Goal: Obtain resource: Download file/media

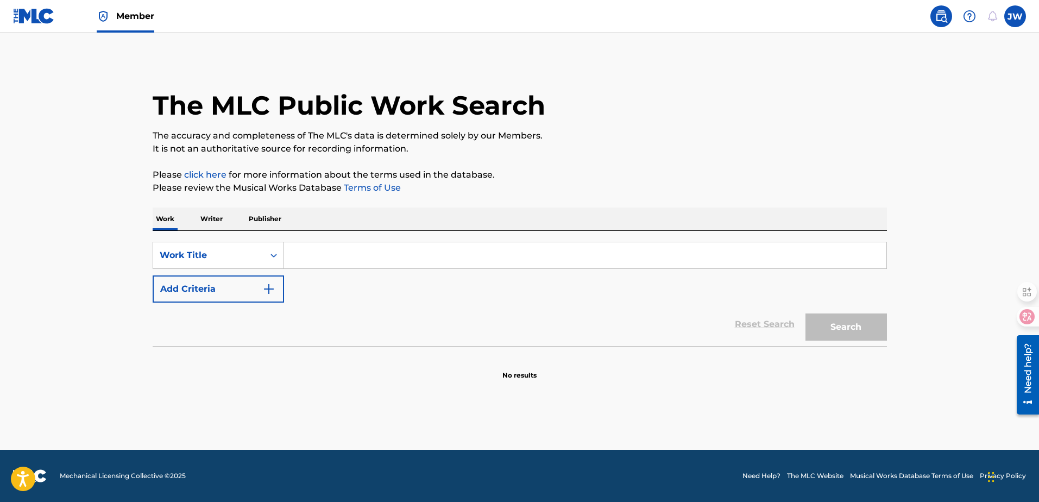
click at [1014, 24] on label at bounding box center [1016, 16] width 22 height 22
click at [1016, 16] on input "[PERSON_NAME] WANG [EMAIL_ADDRESS][DOMAIN_NAME] Notification Preferences Profil…" at bounding box center [1016, 16] width 0 height 0
click at [962, 65] on p "[PERSON_NAME]" at bounding box center [978, 64] width 83 height 13
click at [1016, 16] on input "[PERSON_NAME] WANG [EMAIL_ADDRESS][DOMAIN_NAME] Notification Preferences Profil…" at bounding box center [1016, 16] width 0 height 0
click at [917, 75] on h3 "JW" at bounding box center [914, 69] width 26 height 19
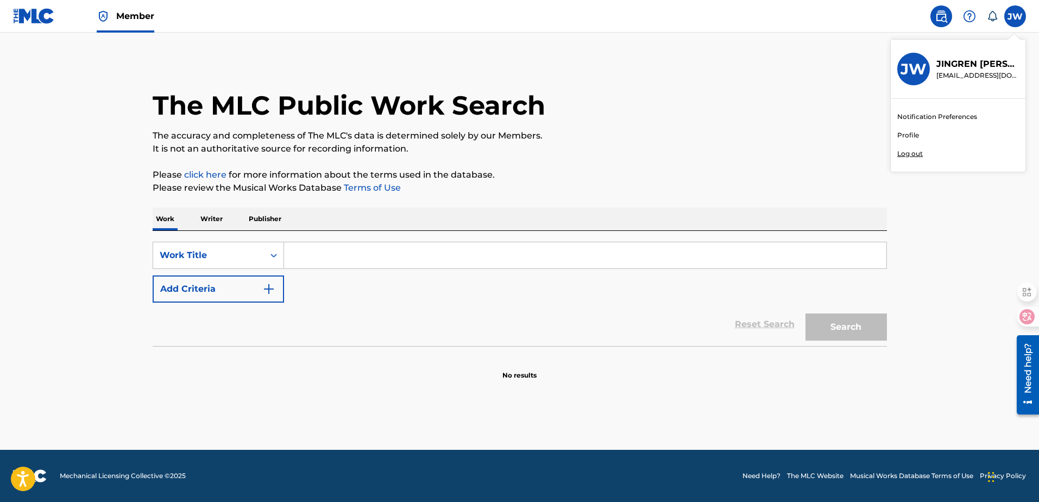
click at [1016, 16] on input "[PERSON_NAME] WANG [EMAIL_ADDRESS][DOMAIN_NAME] Notification Preferences Profil…" at bounding box center [1016, 16] width 0 height 0
click at [913, 115] on link "Notification Preferences" at bounding box center [938, 117] width 80 height 10
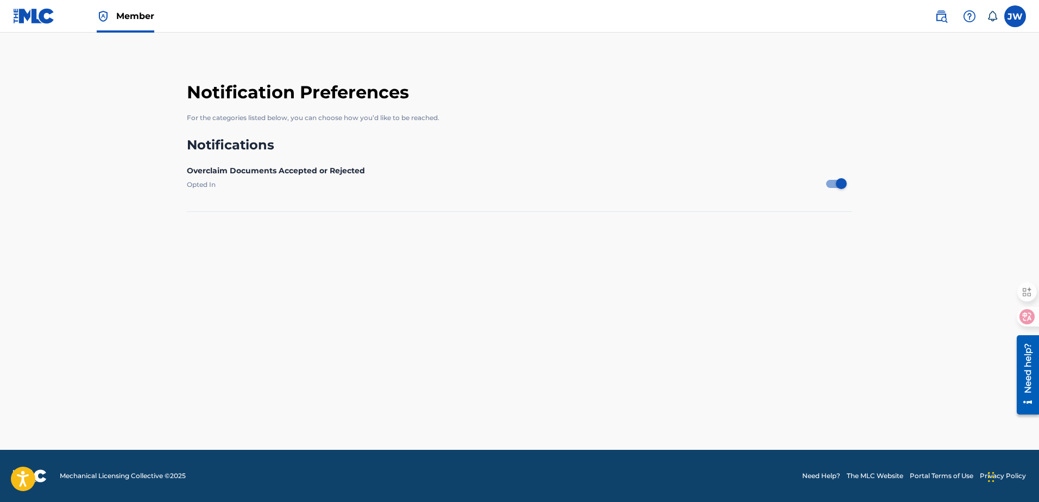
click at [151, 16] on span "Member" at bounding box center [135, 16] width 38 height 12
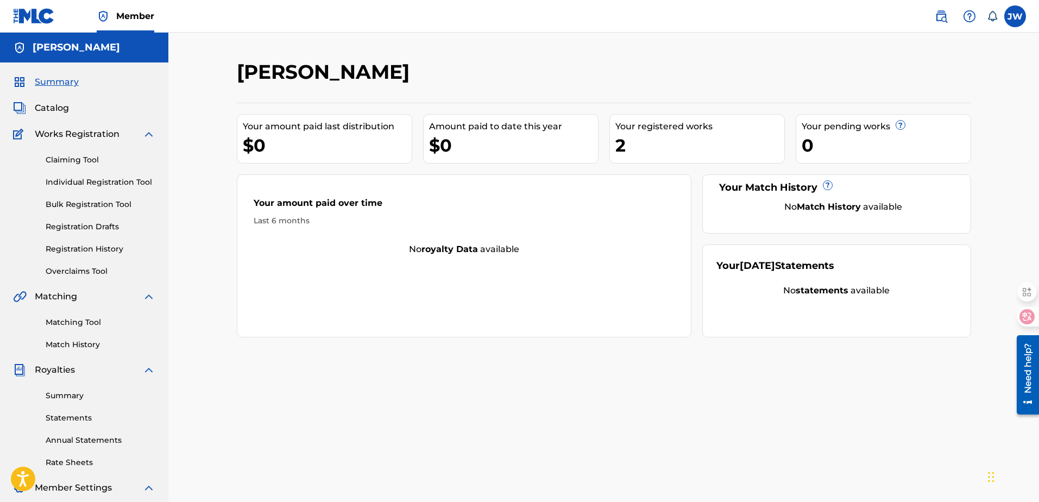
click at [91, 254] on link "Registration History" at bounding box center [101, 248] width 110 height 11
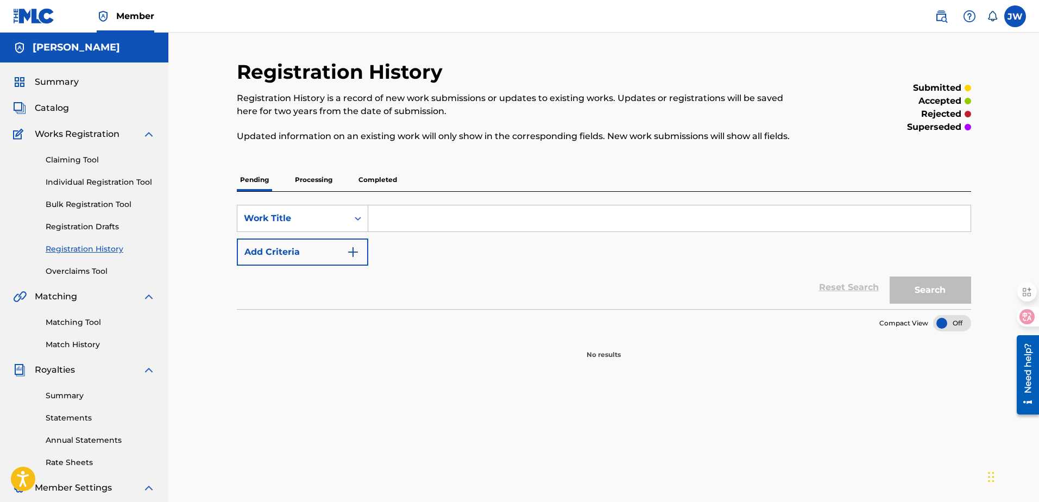
click at [315, 189] on p "Processing" at bounding box center [314, 179] width 44 height 23
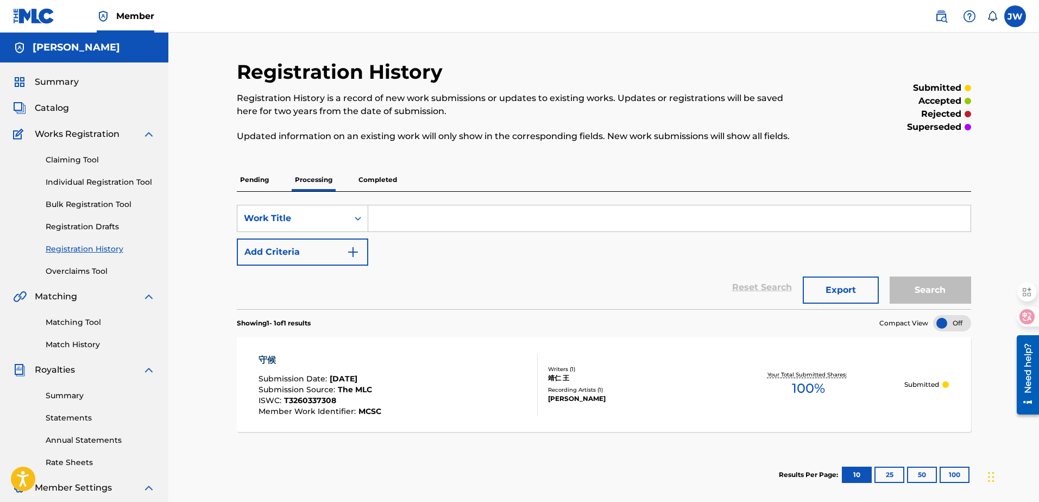
click at [381, 183] on p "Completed" at bounding box center [377, 179] width 45 height 23
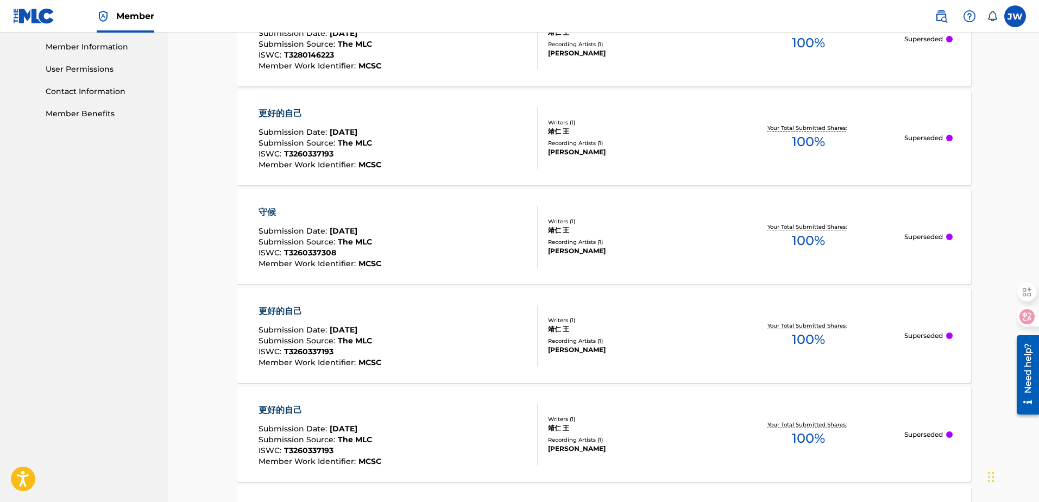
scroll to position [217, 0]
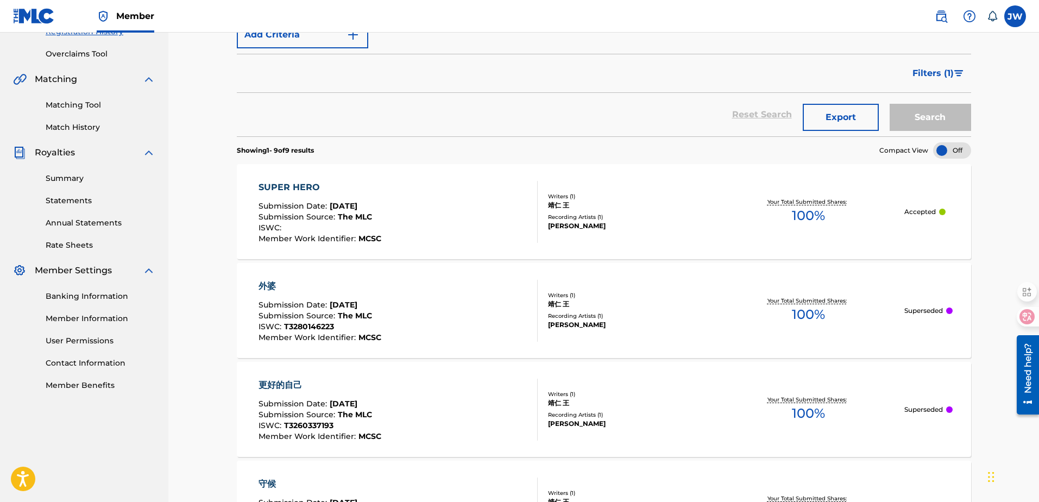
click at [77, 241] on link "Rate Sheets" at bounding box center [101, 245] width 110 height 11
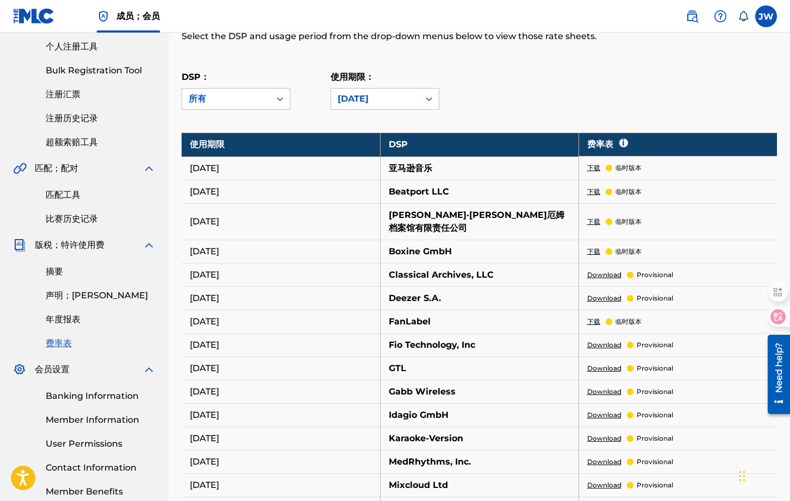
scroll to position [163, 0]
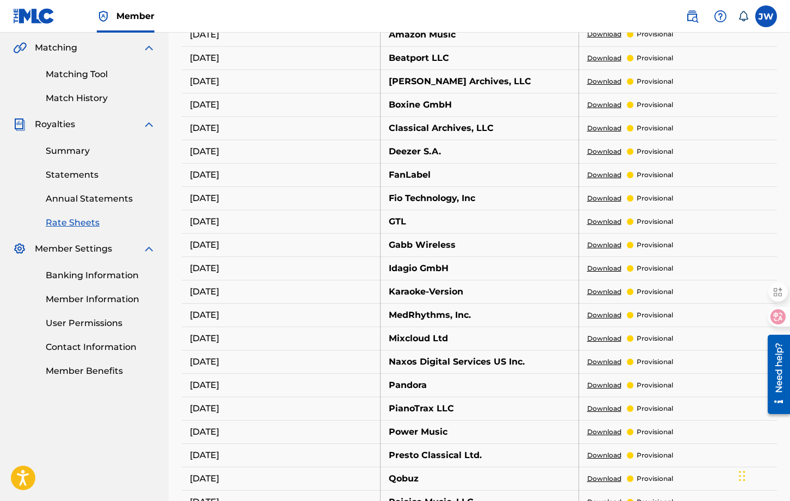
click at [420, 335] on td "Mixcloud Ltd" at bounding box center [479, 338] width 198 height 23
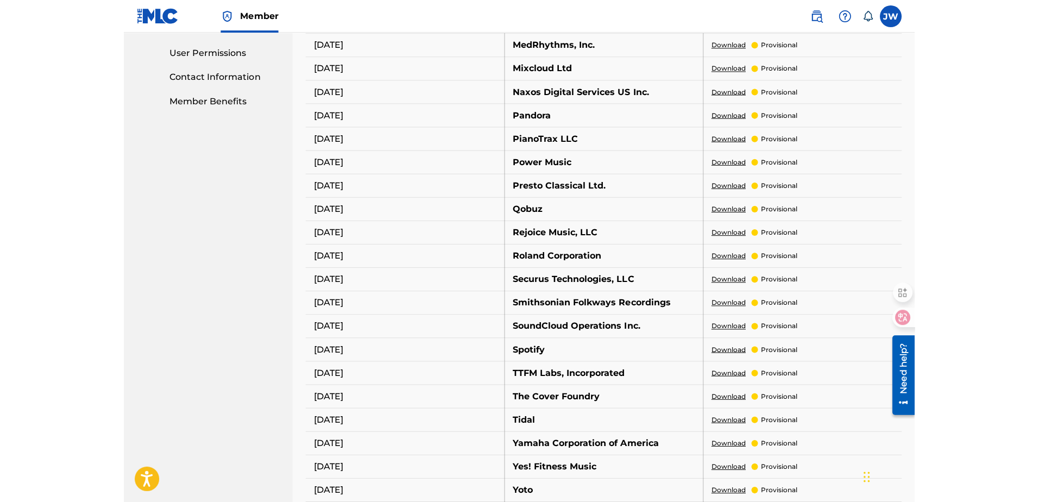
scroll to position [543, 0]
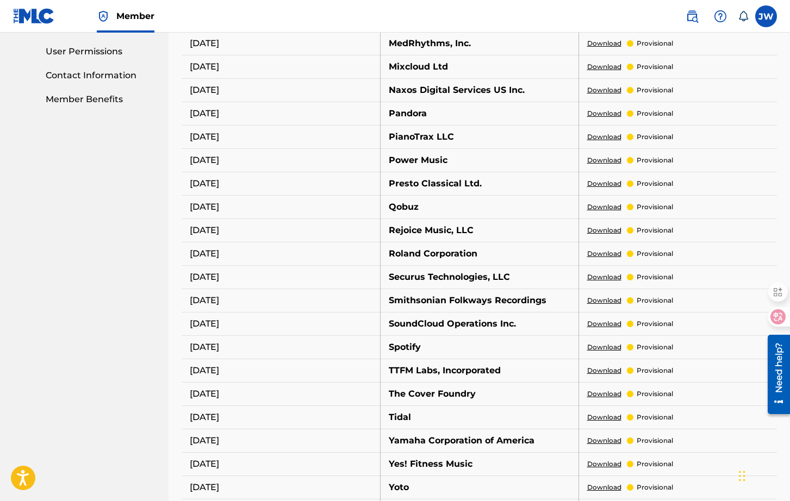
click at [603, 342] on link "Download" at bounding box center [604, 347] width 34 height 10
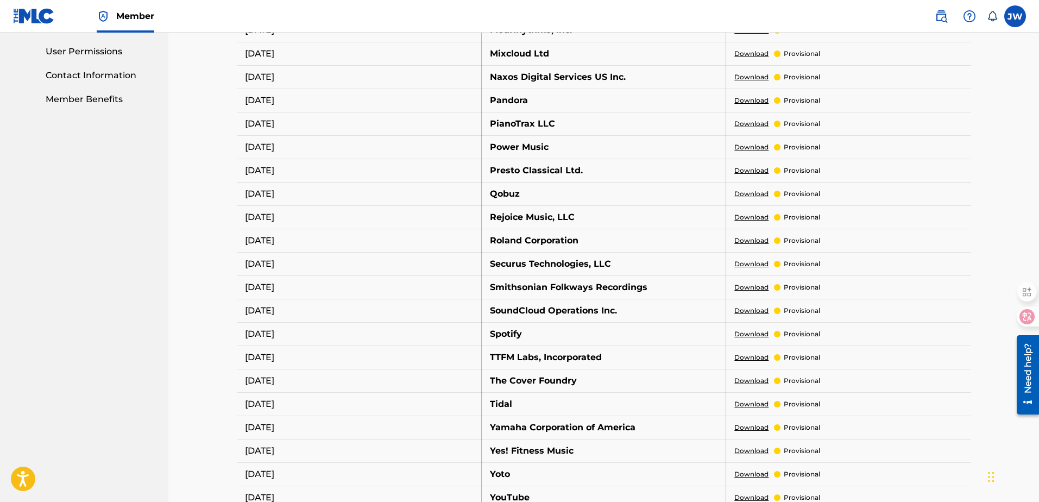
click at [745, 335] on link "Download" at bounding box center [752, 334] width 34 height 10
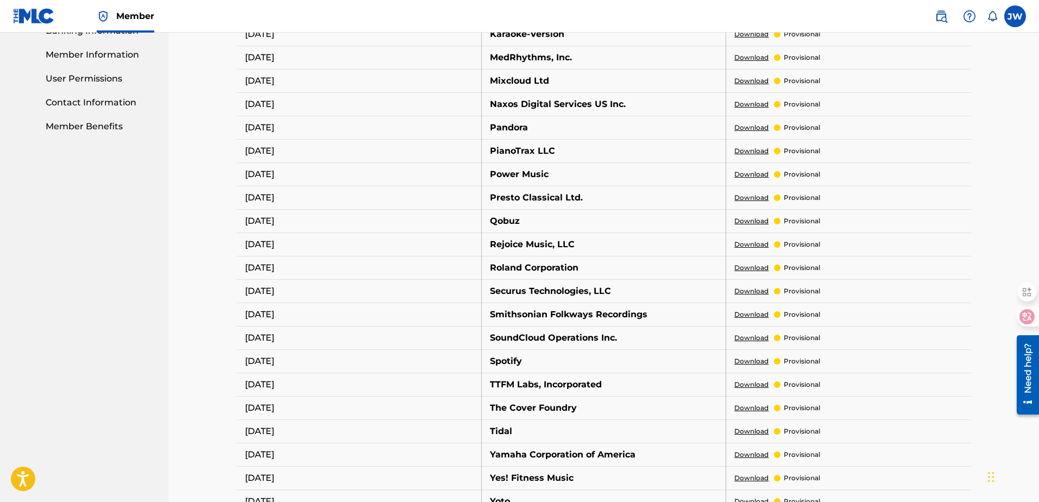
scroll to position [489, 0]
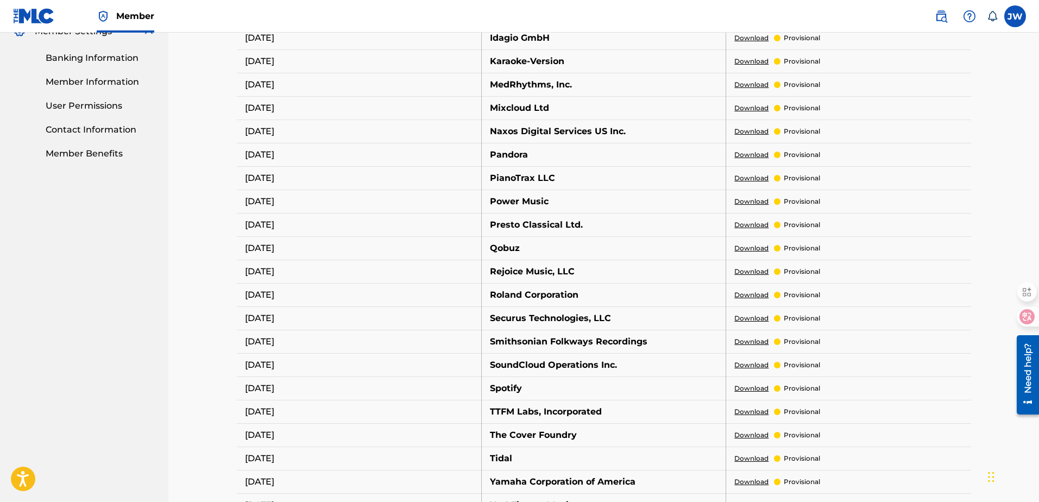
click at [794, 271] on p "provisional" at bounding box center [802, 272] width 36 height 10
click at [754, 270] on link "Download" at bounding box center [752, 272] width 34 height 10
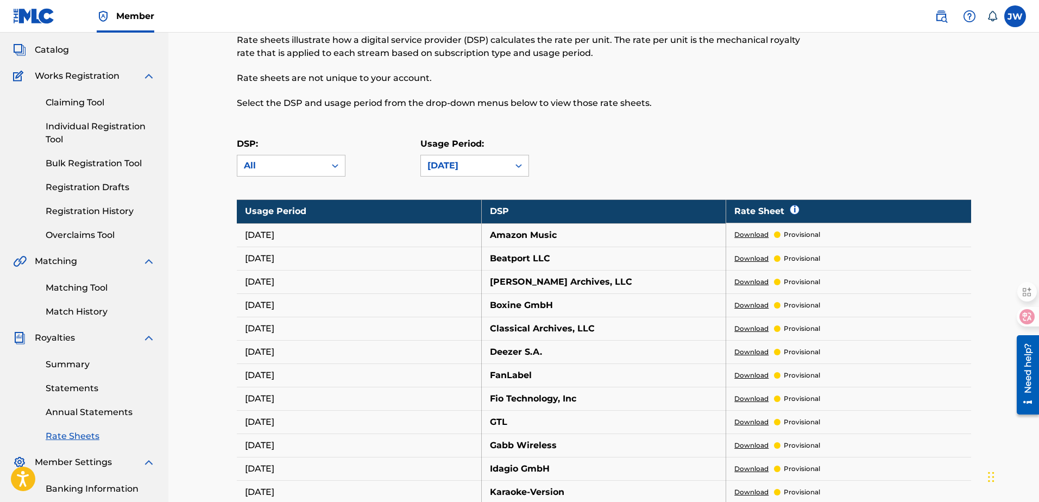
scroll to position [54, 0]
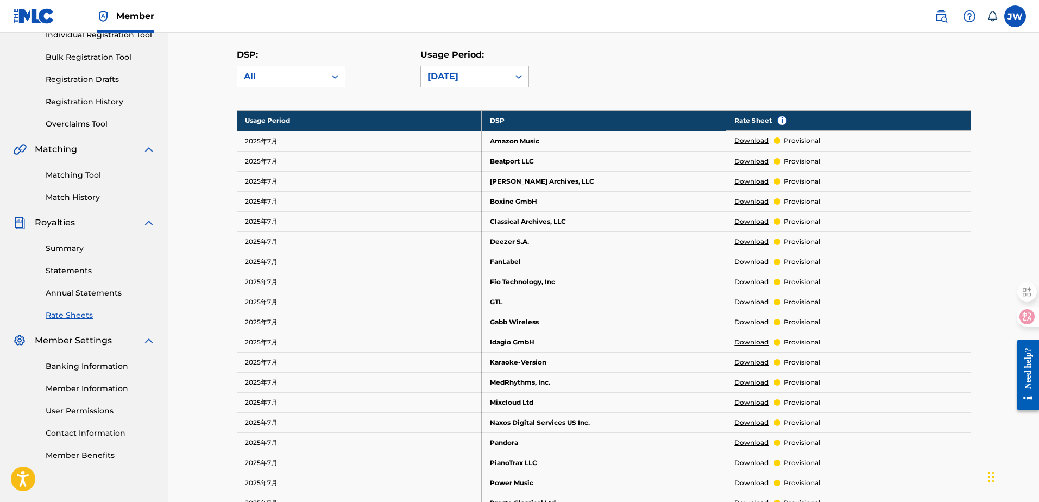
scroll to position [163, 0]
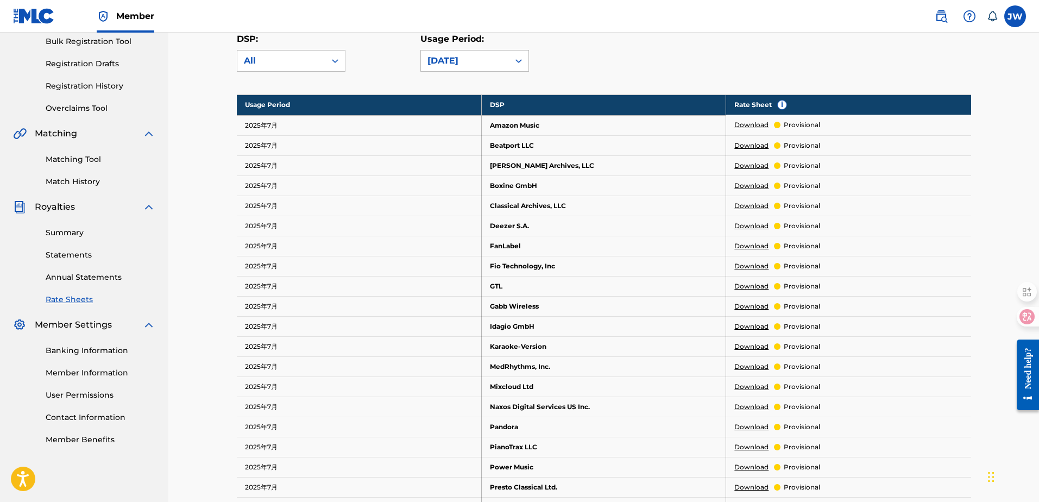
click at [758, 223] on link "Download" at bounding box center [752, 226] width 34 height 10
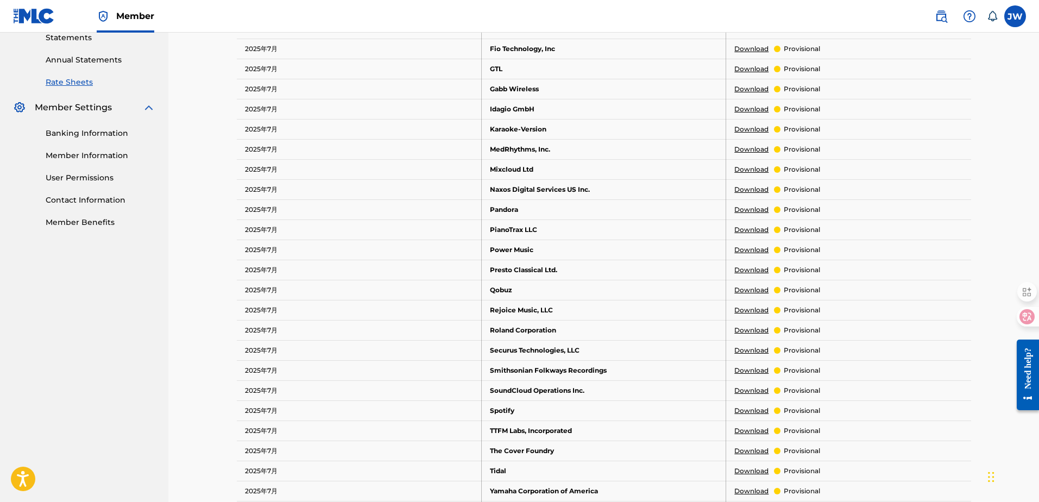
scroll to position [435, 0]
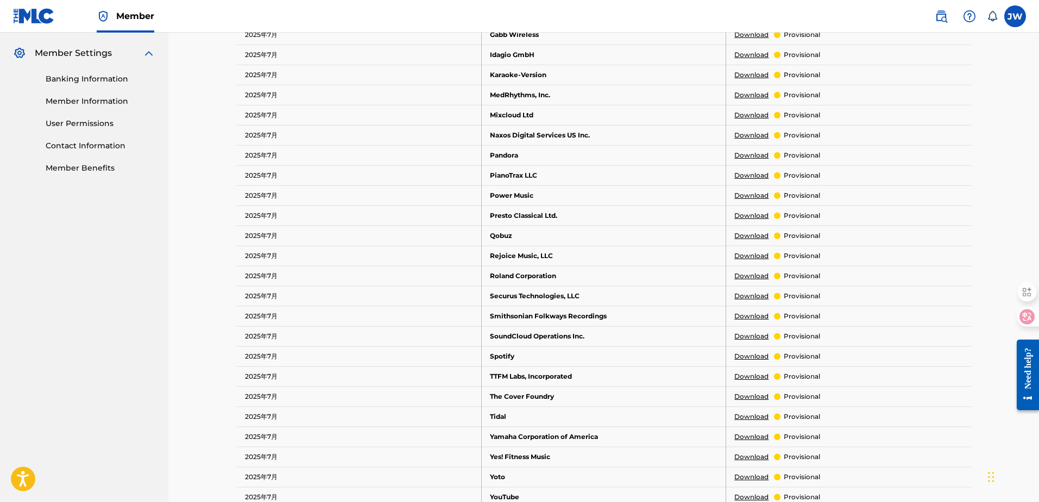
click at [756, 358] on link "Download" at bounding box center [752, 357] width 34 height 10
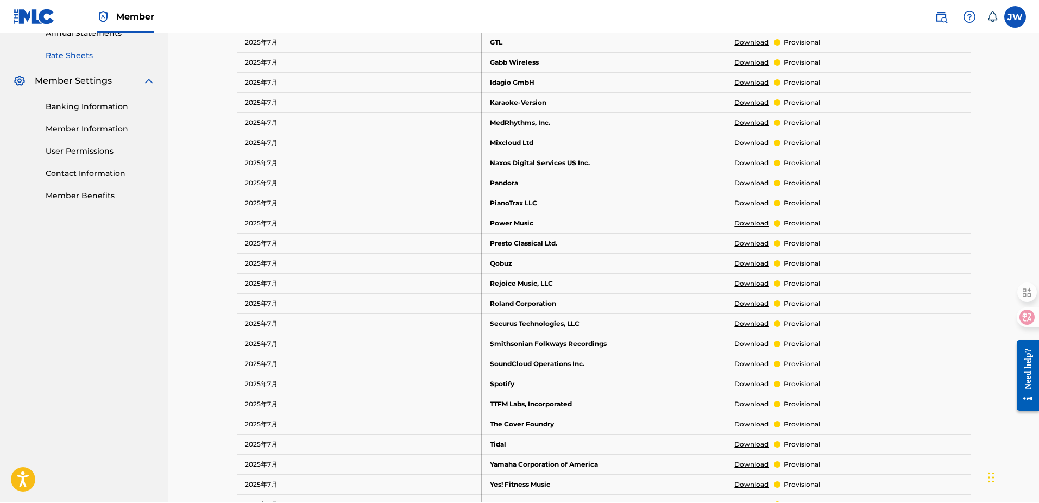
scroll to position [380, 0]
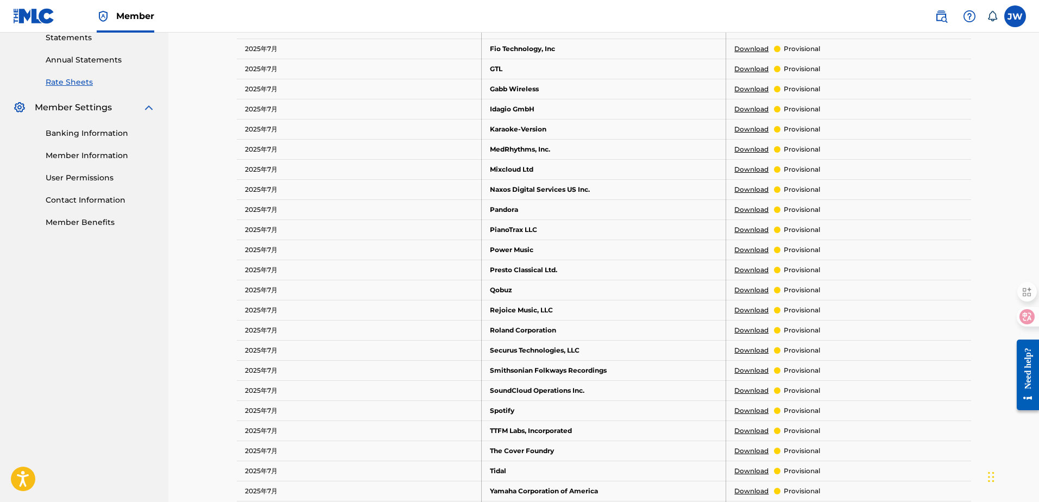
click at [514, 208] on td "Pandora" at bounding box center [603, 209] width 245 height 20
click at [740, 209] on link "Download" at bounding box center [752, 210] width 34 height 10
click at [528, 299] on td "Qobuz" at bounding box center [603, 290] width 245 height 20
click at [530, 315] on td "Rejoice Music, LLC" at bounding box center [603, 310] width 245 height 20
click at [535, 367] on td "Smithsonian Folkways Recordings" at bounding box center [603, 370] width 245 height 20
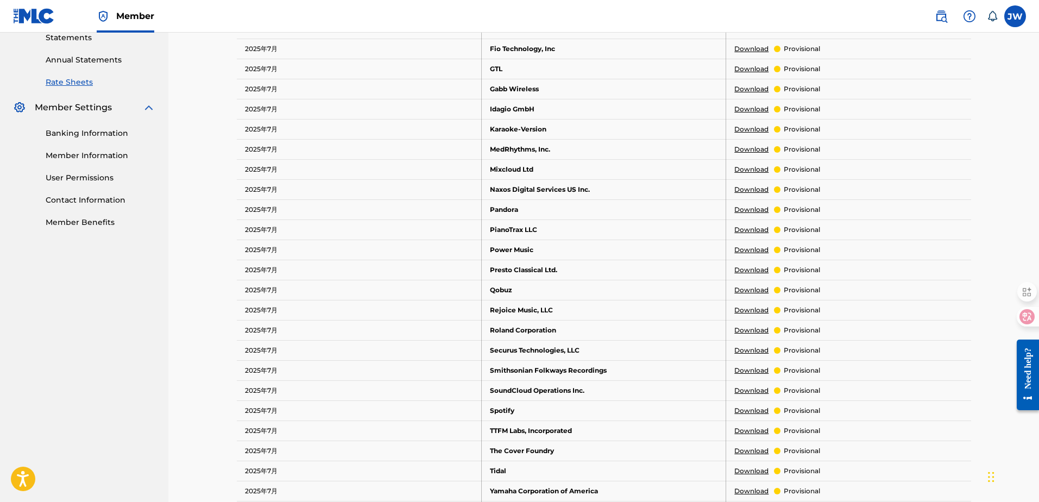
click at [530, 408] on td "Spotify" at bounding box center [603, 410] width 245 height 20
click at [761, 409] on link "Download" at bounding box center [752, 411] width 34 height 10
click at [741, 473] on link "Download" at bounding box center [752, 471] width 34 height 10
click at [521, 264] on td "Presto Classical Ltd." at bounding box center [603, 270] width 245 height 20
drag, startPoint x: 518, startPoint y: 388, endPoint x: 745, endPoint y: 397, distance: 226.8
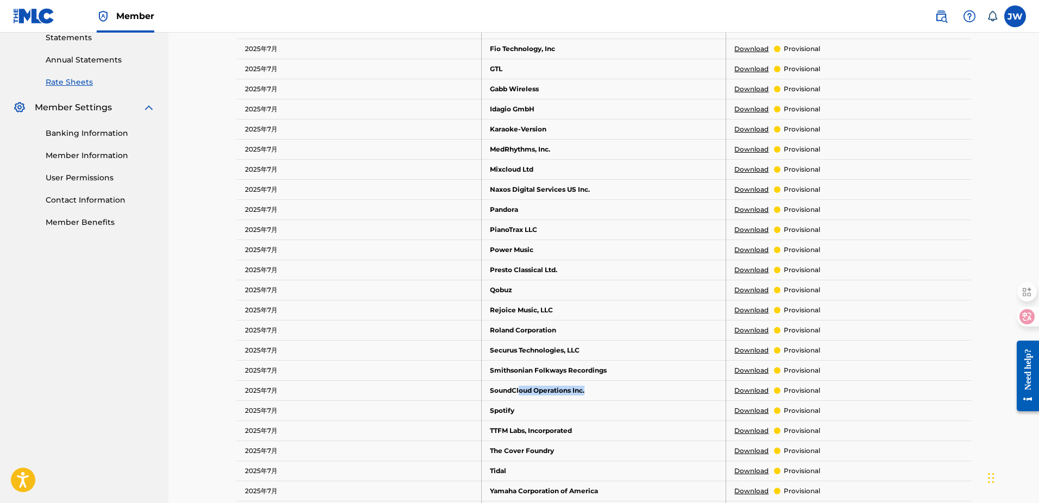
click at [741, 397] on tr "2025年7月 SoundCloud Operations Inc. Download provisional" at bounding box center [604, 390] width 735 height 20
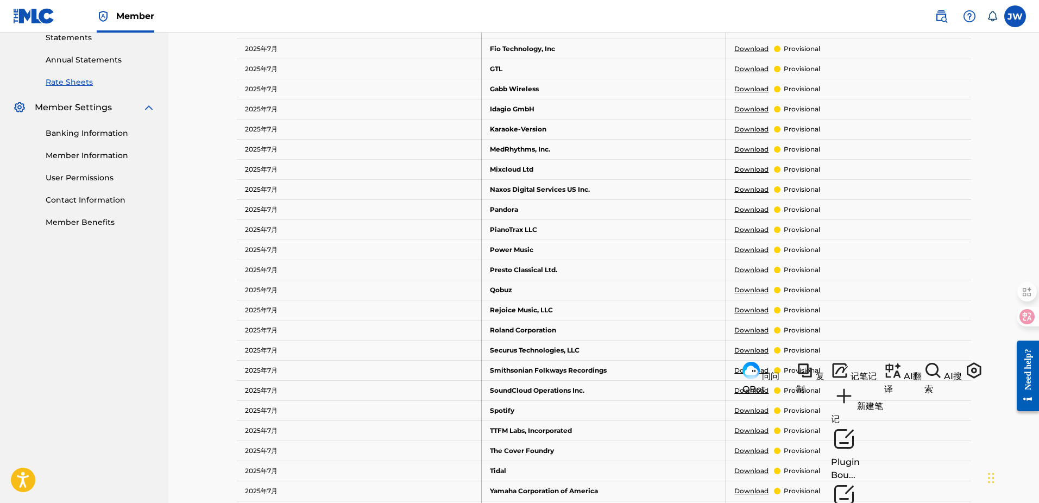
click at [751, 393] on link "Download" at bounding box center [752, 391] width 34 height 10
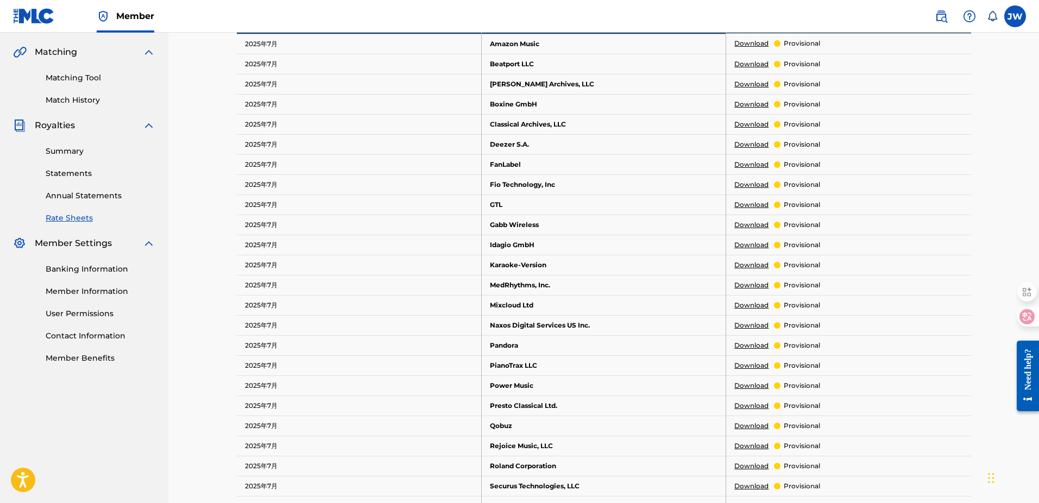
scroll to position [217, 0]
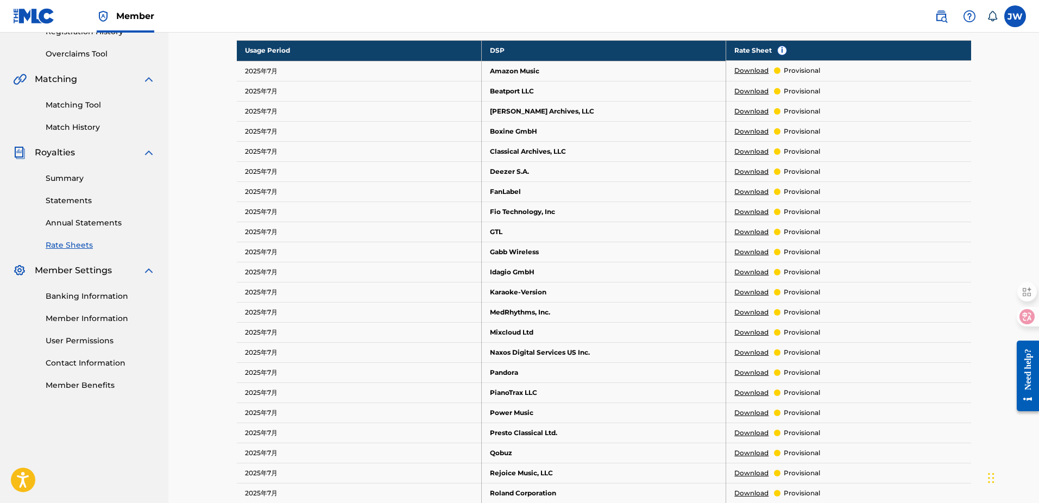
click at [749, 68] on link "Download" at bounding box center [752, 71] width 34 height 10
click at [766, 173] on link "Download" at bounding box center [752, 172] width 34 height 10
click at [514, 266] on td "Idagio GmbH" at bounding box center [603, 272] width 245 height 20
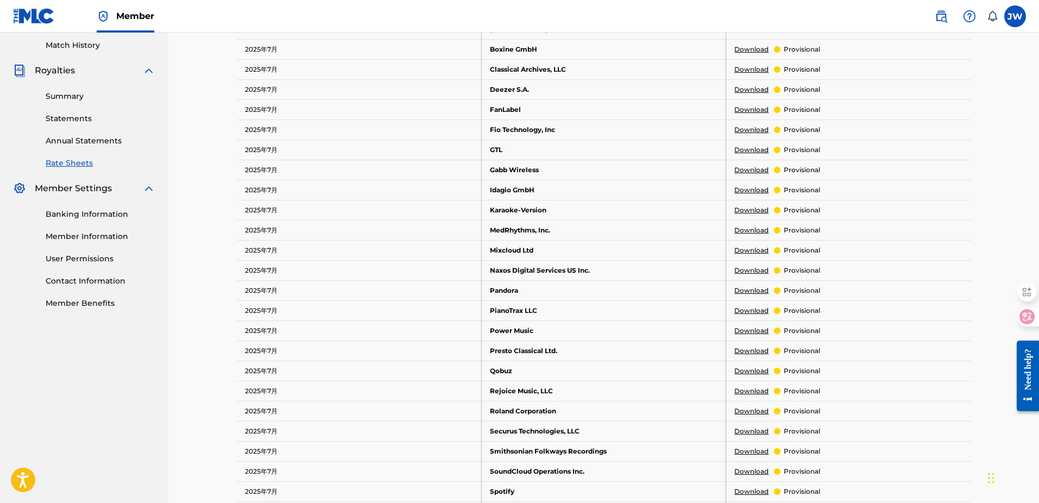
scroll to position [326, 0]
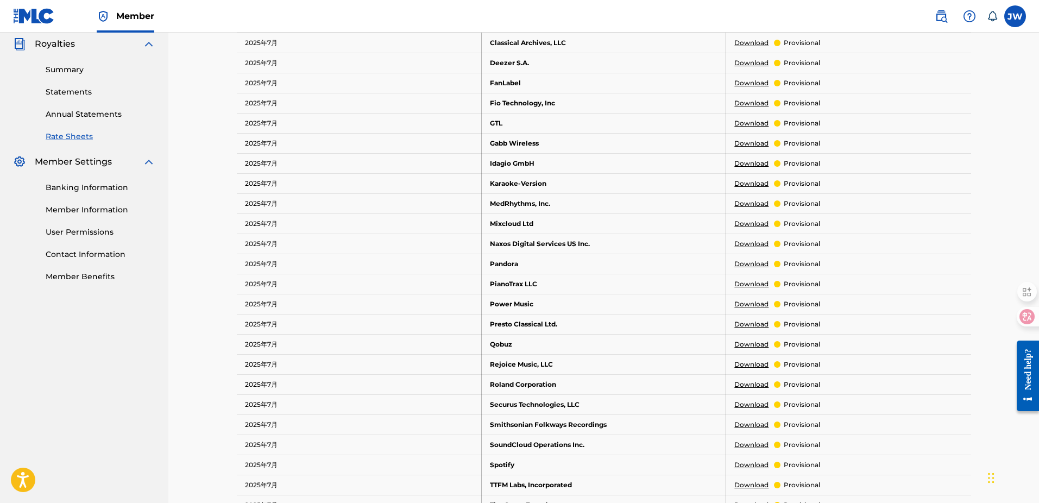
click at [511, 263] on td "Pandora" at bounding box center [603, 264] width 245 height 20
click at [753, 266] on link "Download" at bounding box center [752, 264] width 34 height 10
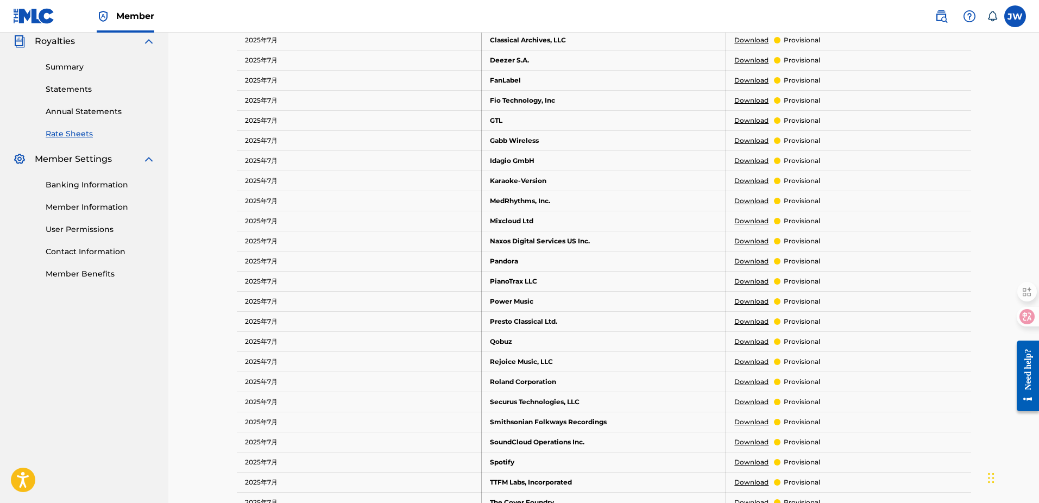
scroll to position [380, 0]
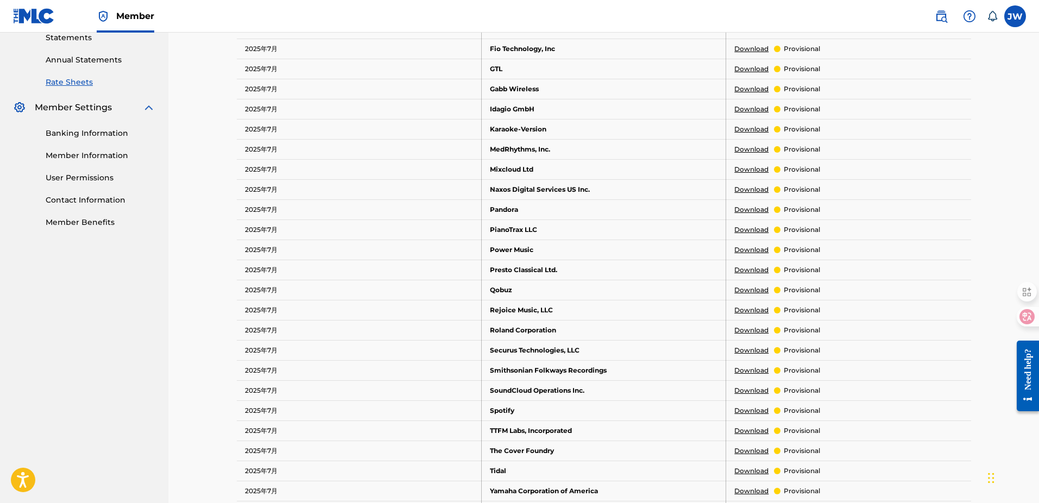
click at [531, 349] on td "Securus Technologies, LLC" at bounding box center [603, 350] width 245 height 20
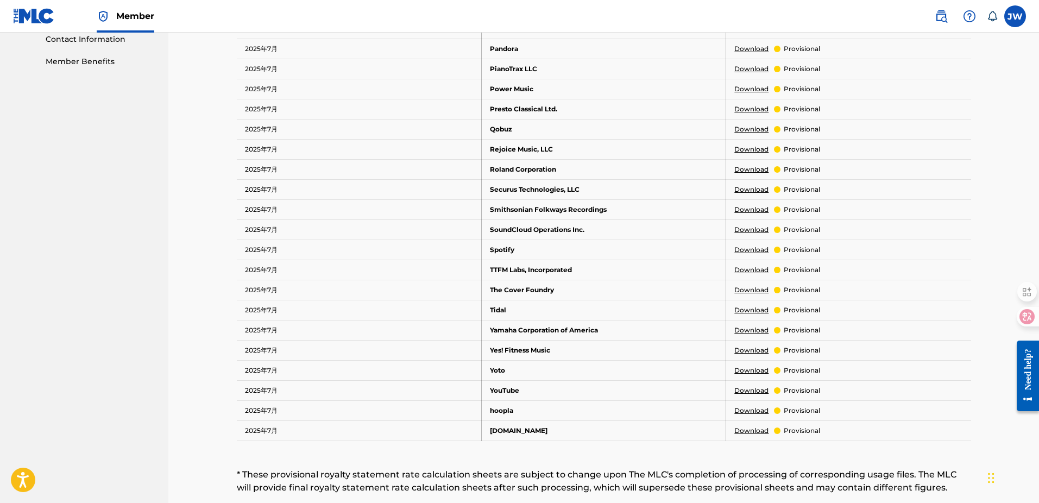
scroll to position [543, 0]
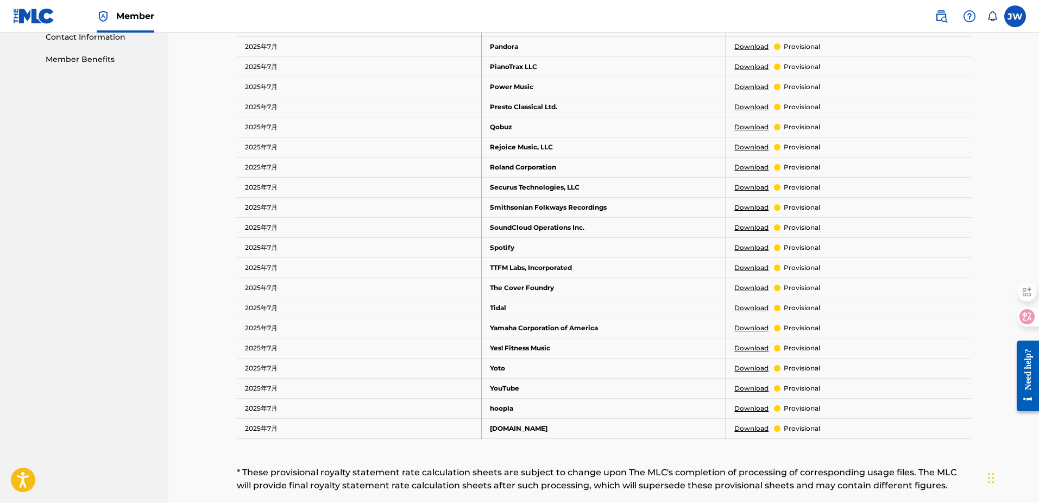
click at [741, 390] on link "Download" at bounding box center [752, 389] width 34 height 10
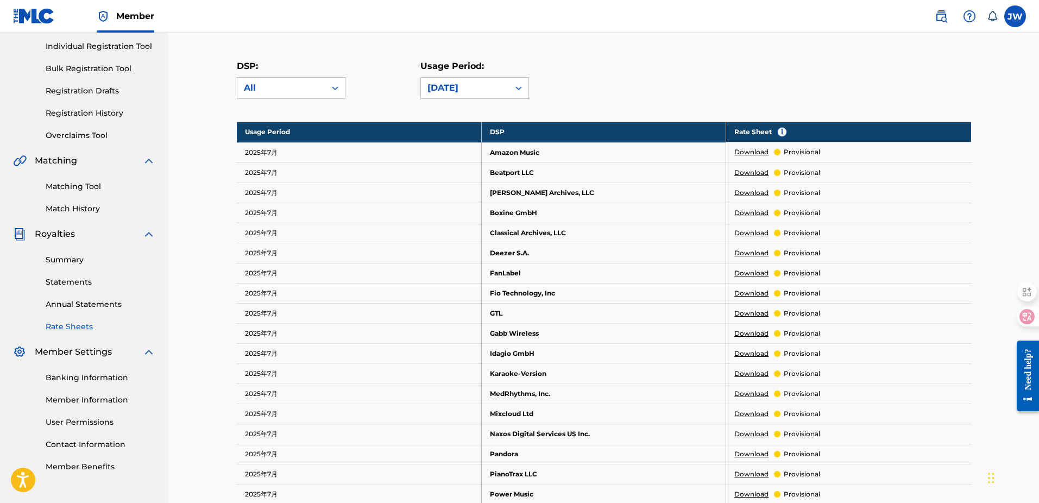
scroll to position [109, 0]
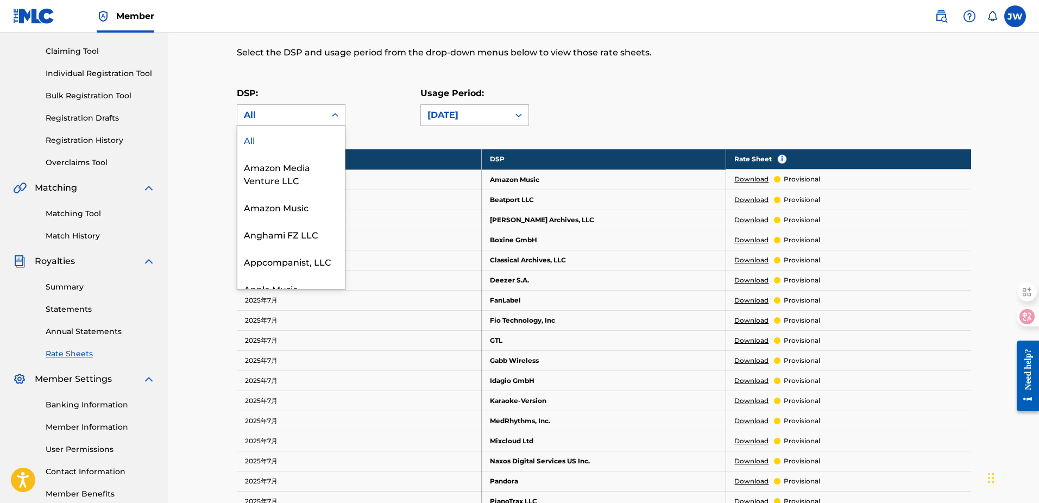
click at [333, 116] on icon at bounding box center [335, 115] width 11 height 11
click at [450, 112] on div "[DATE]" at bounding box center [465, 115] width 75 height 13
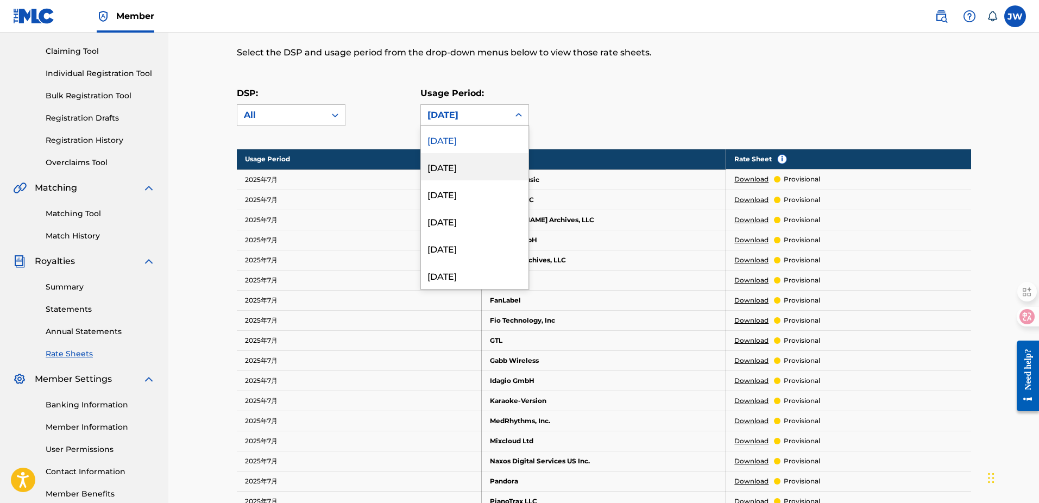
click at [463, 171] on div "June 2025" at bounding box center [475, 166] width 108 height 27
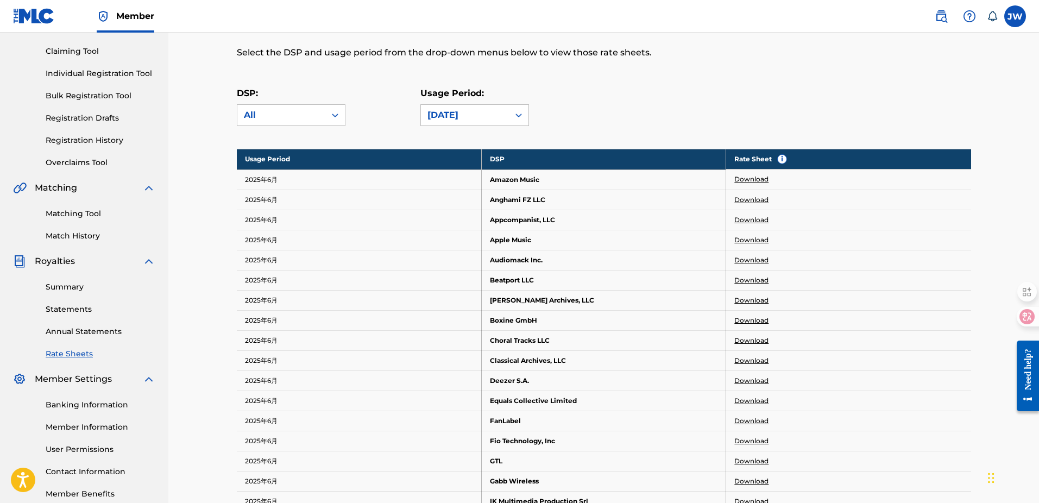
click at [767, 240] on link "Download" at bounding box center [752, 240] width 34 height 10
click at [93, 143] on link "Registration History" at bounding box center [101, 140] width 110 height 11
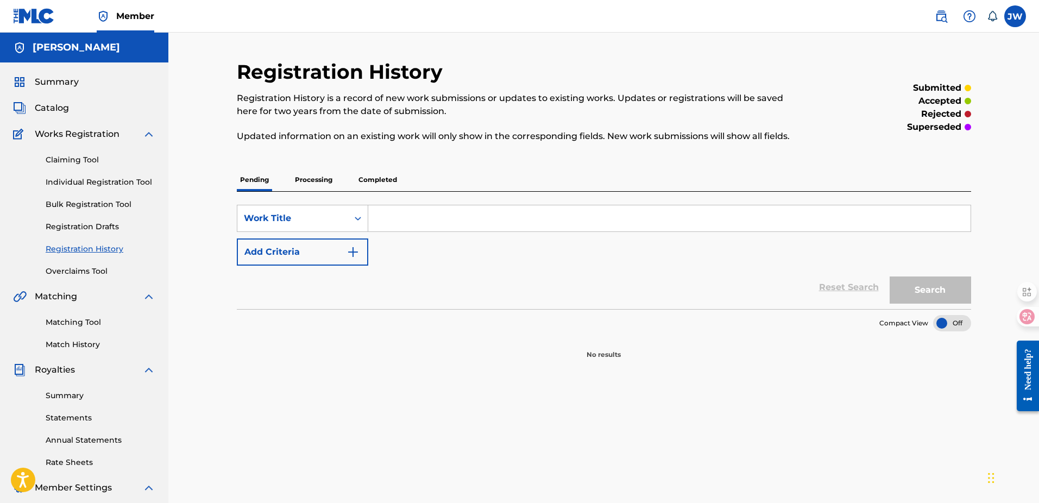
click at [324, 180] on p "Processing" at bounding box center [314, 179] width 44 height 23
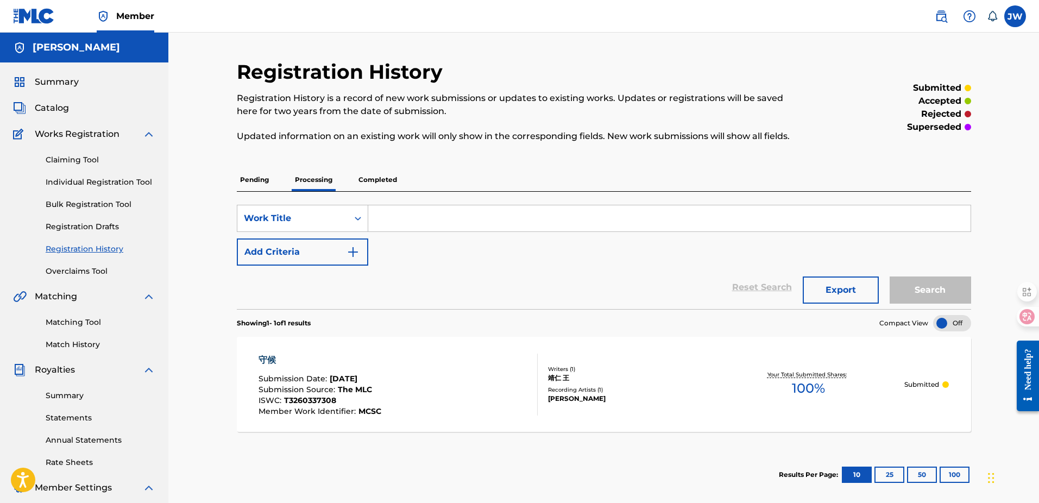
click at [924, 384] on p "Submitted" at bounding box center [922, 385] width 35 height 10
